Goal: Use online tool/utility: Utilize a website feature to perform a specific function

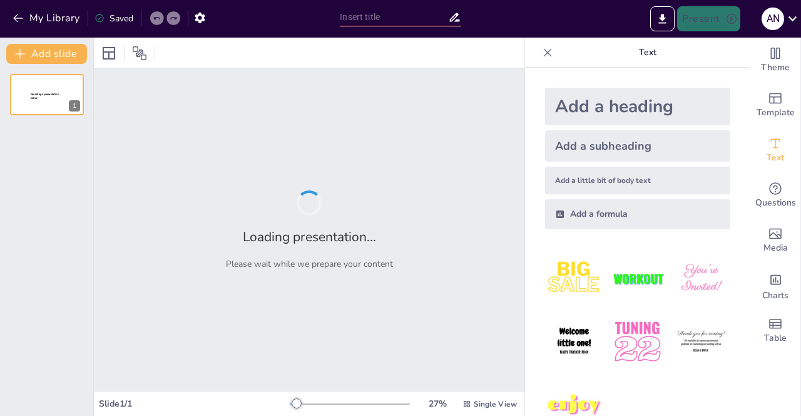
type input "The Future of Learning: Integrating Technology into Education"
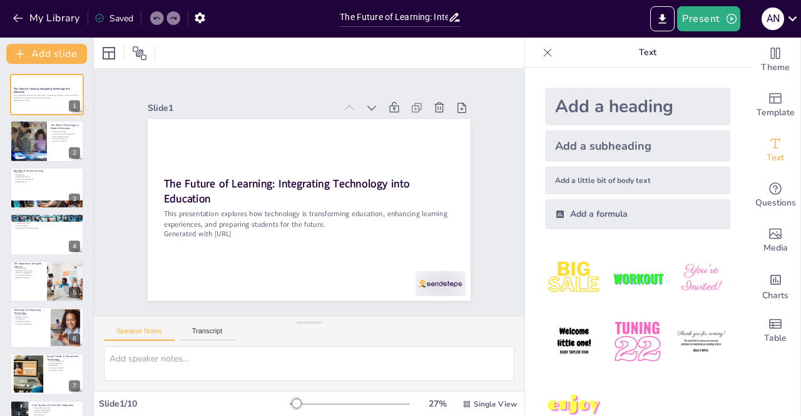
click at [563, 339] on img at bounding box center [574, 341] width 58 height 58
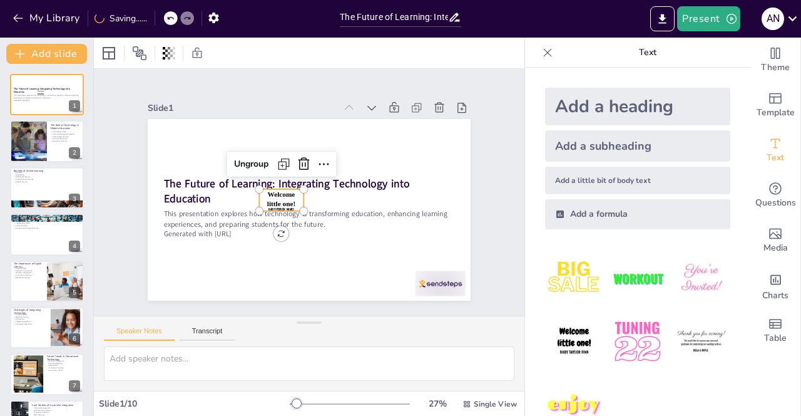
click at [302, 164] on icon at bounding box center [303, 164] width 15 height 15
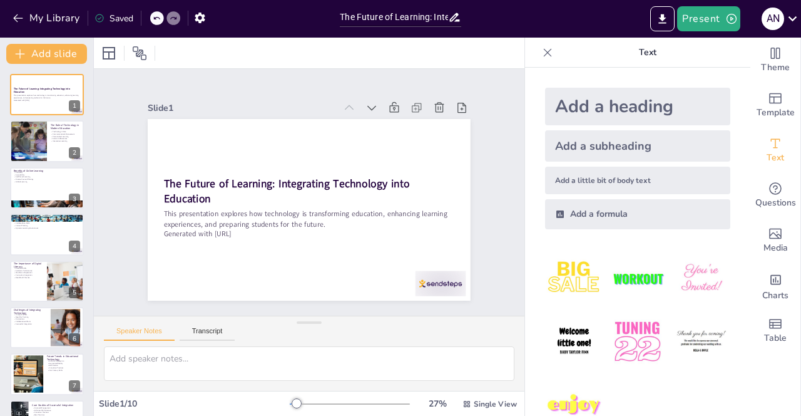
click at [773, 110] on span "Template" at bounding box center [776, 113] width 38 height 14
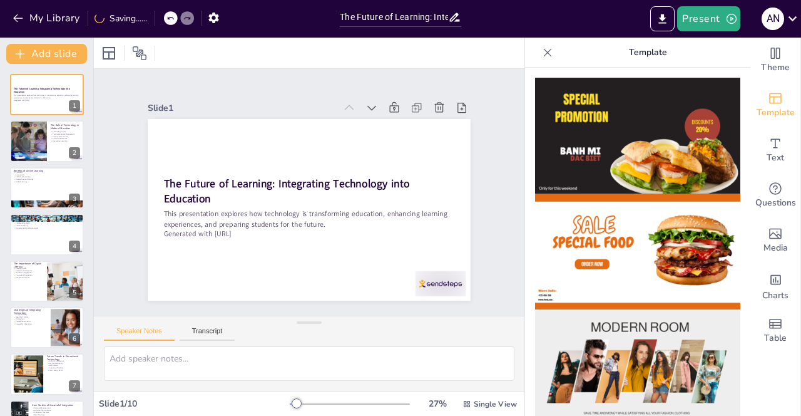
click at [760, 50] on div "Theme" at bounding box center [776, 60] width 50 height 45
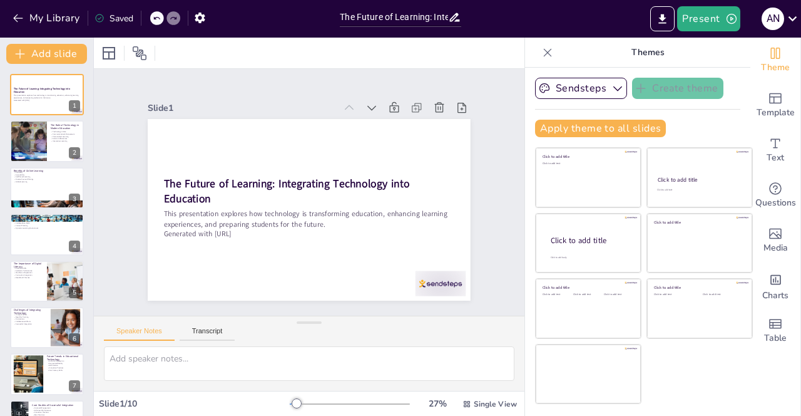
click at [766, 103] on div "Template" at bounding box center [776, 105] width 50 height 45
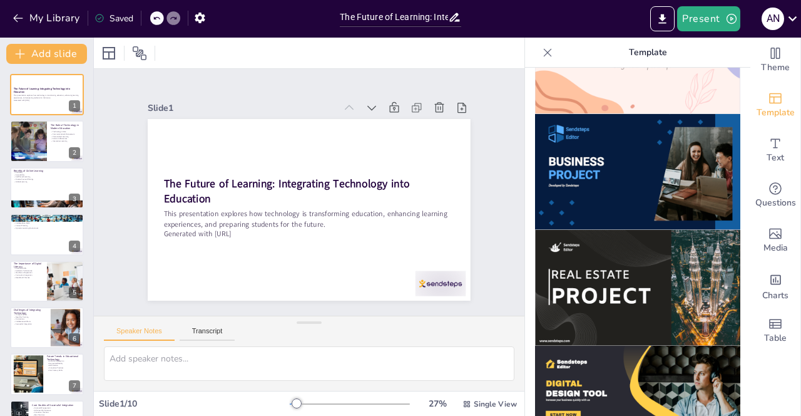
scroll to position [999, 0]
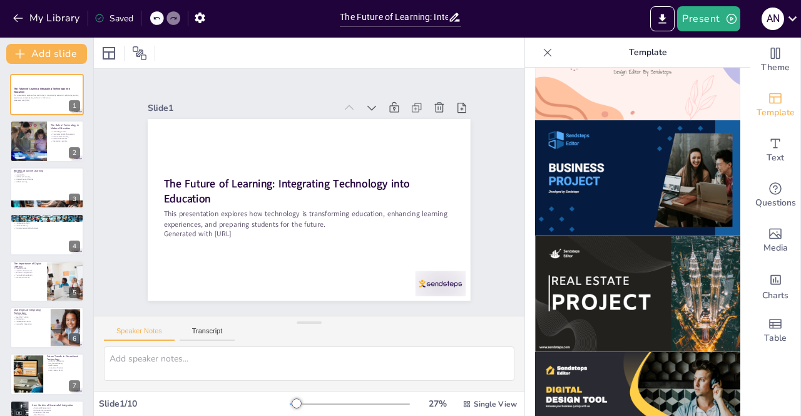
click at [668, 169] on img at bounding box center [637, 178] width 205 height 116
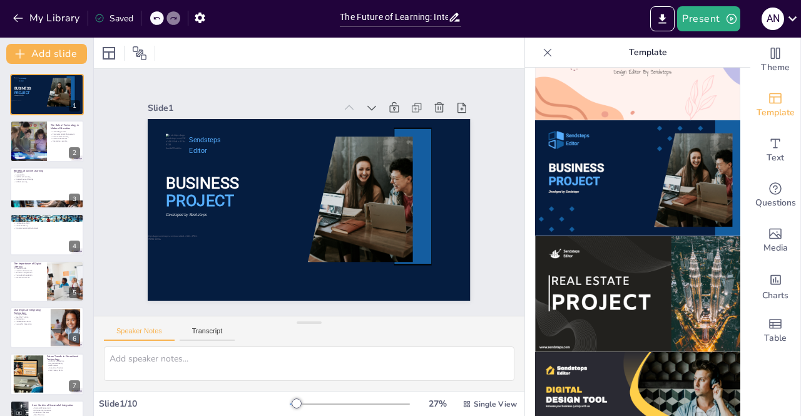
scroll to position [129, 0]
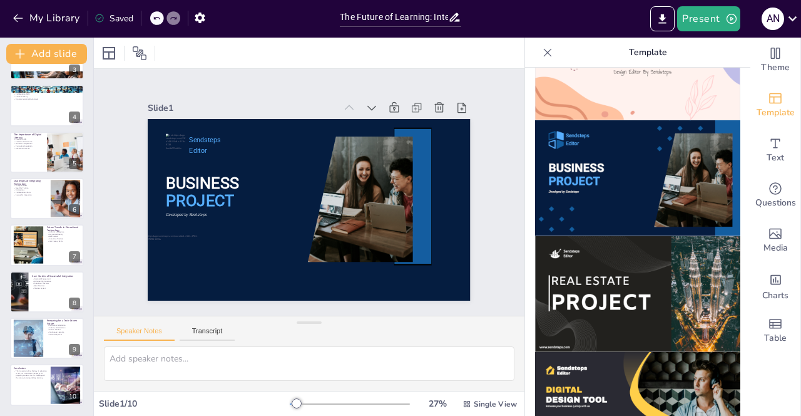
click at [31, 383] on div at bounding box center [47, 384] width 74 height 41
